Goal: Navigation & Orientation: Find specific page/section

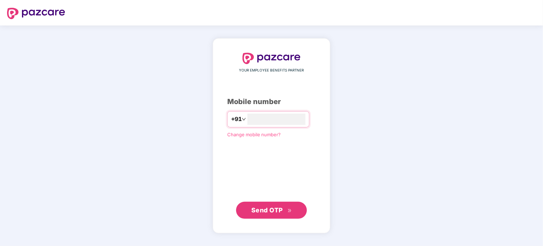
type input "**********"
click at [282, 212] on span "Send OTP" at bounding box center [266, 209] width 31 height 7
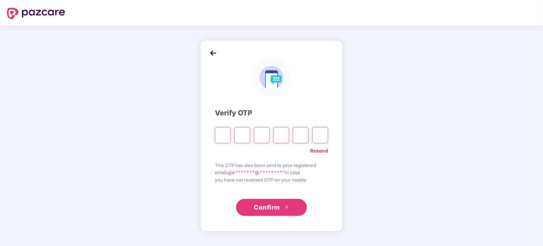
type input "*"
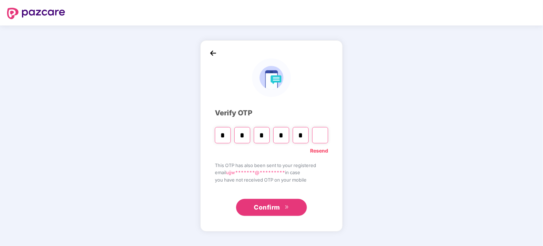
type input "*"
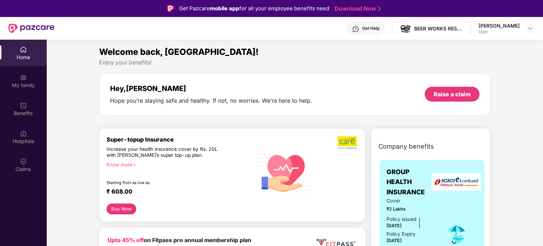
click at [30, 52] on div "Home" at bounding box center [23, 53] width 47 height 27
click at [14, 52] on div "Home" at bounding box center [23, 53] width 47 height 27
click at [17, 82] on div "My family" at bounding box center [23, 85] width 47 height 7
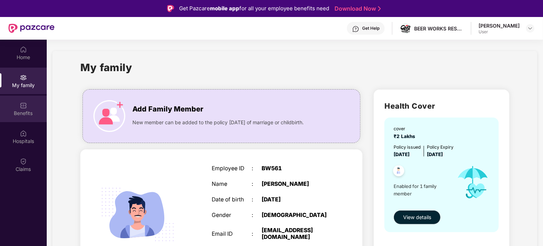
click at [25, 108] on img at bounding box center [23, 105] width 7 height 7
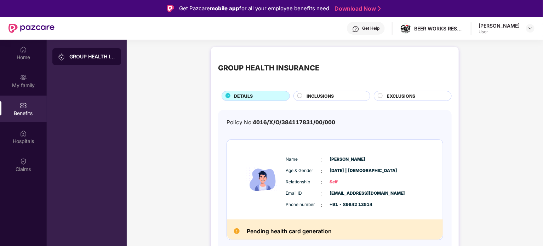
click at [112, 72] on div "GROUP HEALTH INSURANCE" at bounding box center [87, 163] width 80 height 246
